Goal: Check status

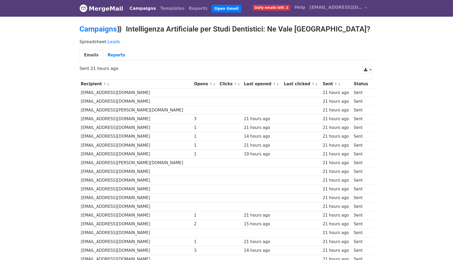
click at [133, 9] on link "Campaigns" at bounding box center [142, 8] width 30 height 11
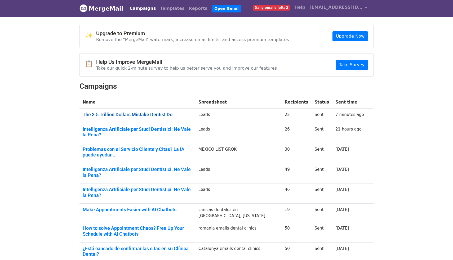
click at [120, 115] on link "The 3.5 Trillion Dollars Mistake Dentist Do" at bounding box center [137, 115] width 109 height 6
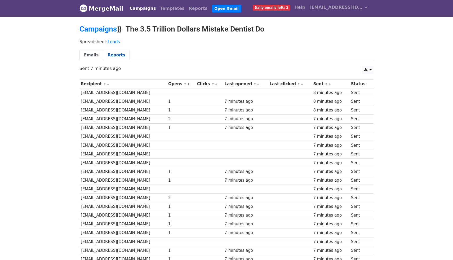
click at [111, 53] on link "Reports" at bounding box center [116, 55] width 26 height 11
